Goal: Task Accomplishment & Management: Use online tool/utility

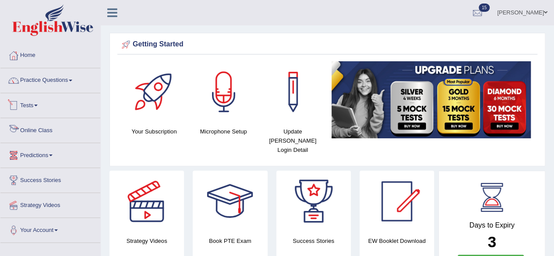
click at [33, 103] on link "Tests" at bounding box center [50, 104] width 100 height 22
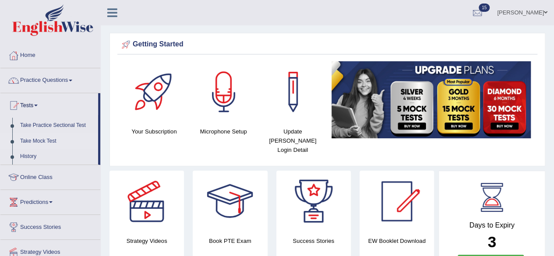
click at [48, 142] on link "Take Mock Test" at bounding box center [57, 142] width 82 height 16
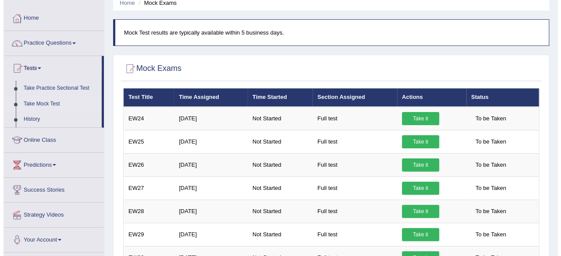
scroll to position [88, 0]
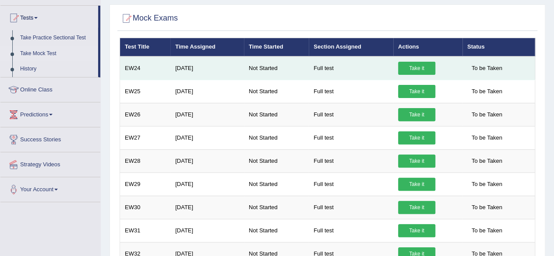
click at [425, 71] on link "Take it" at bounding box center [416, 68] width 37 height 13
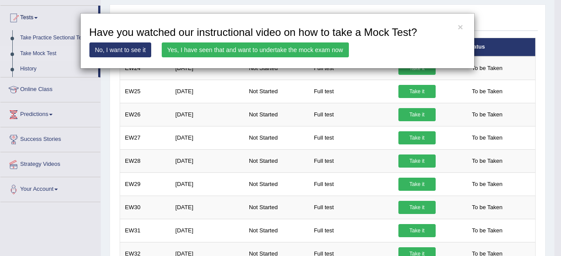
click at [330, 53] on link "Yes, I have seen that and want to undertake the mock exam now" at bounding box center [255, 50] width 187 height 15
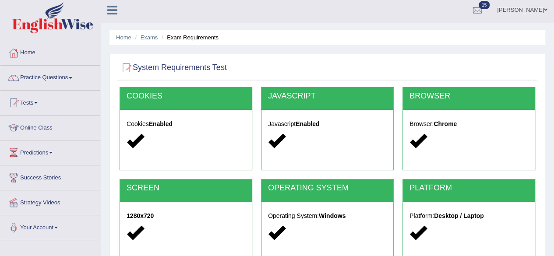
scroll to position [131, 0]
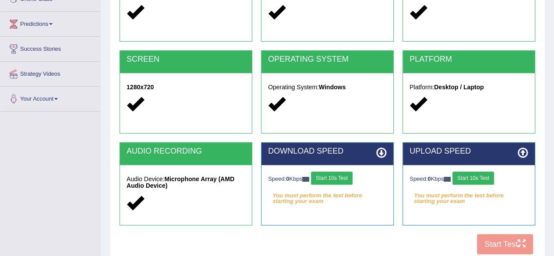
click at [323, 173] on button "Start 10s Test" at bounding box center [332, 178] width 42 height 13
click at [485, 177] on button "Start 10s Test" at bounding box center [474, 178] width 42 height 13
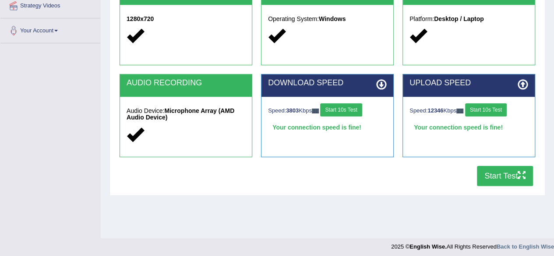
scroll to position [203, 0]
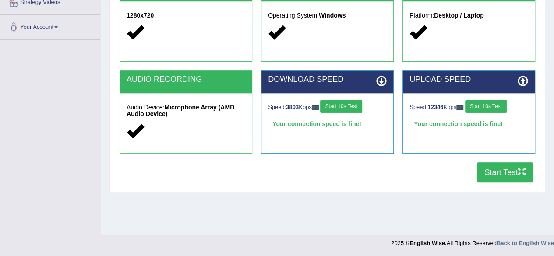
click at [482, 176] on button "Start Test" at bounding box center [505, 173] width 56 height 20
